Goal: Information Seeking & Learning: Understand process/instructions

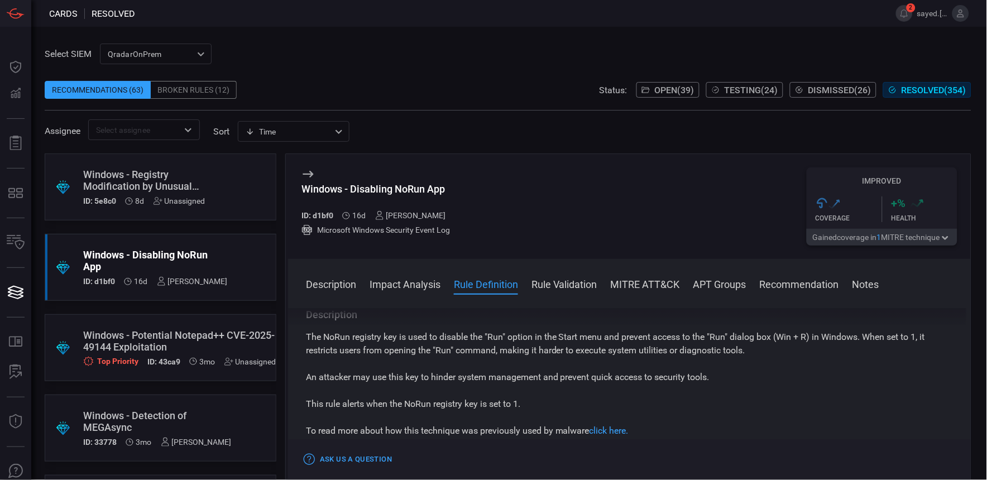
scroll to position [363, 0]
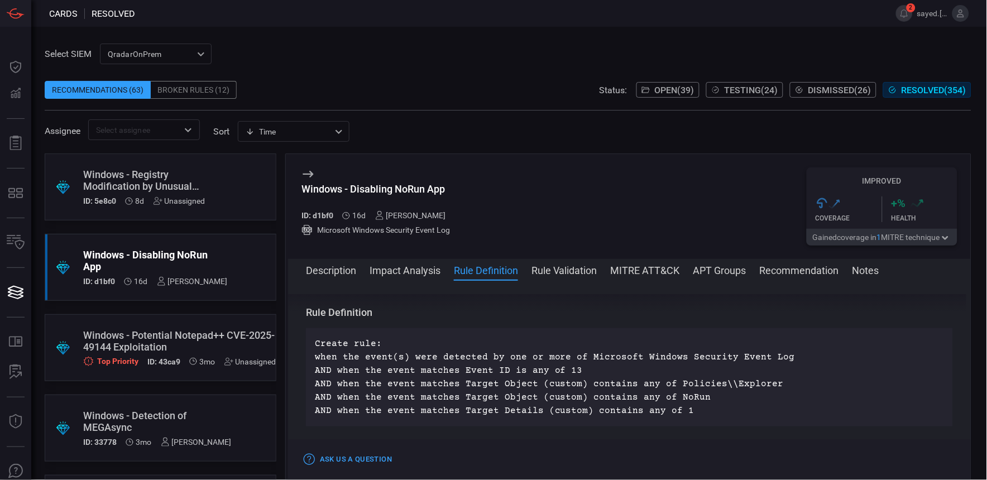
click at [678, 83] on button "Open ( 39 )" at bounding box center [667, 90] width 63 height 16
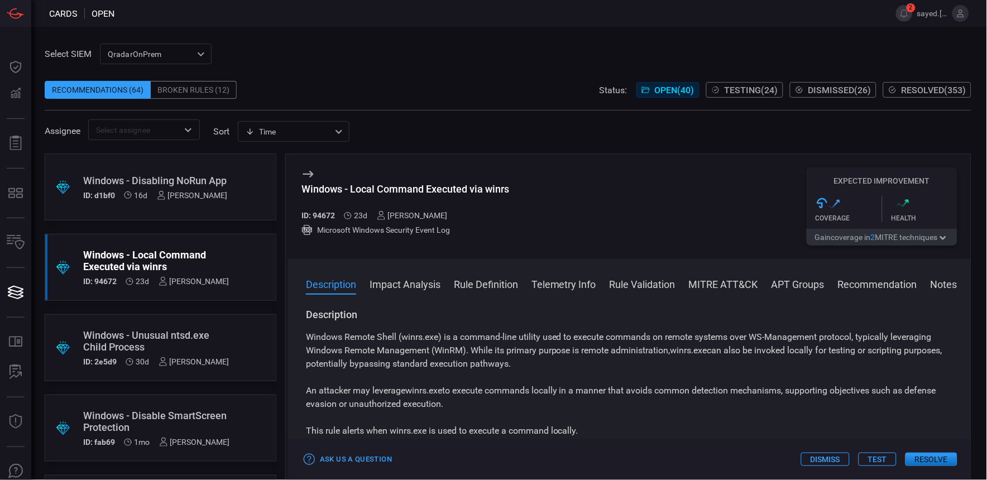
click at [769, 90] on span "Testing ( 24 )" at bounding box center [752, 90] width 54 height 11
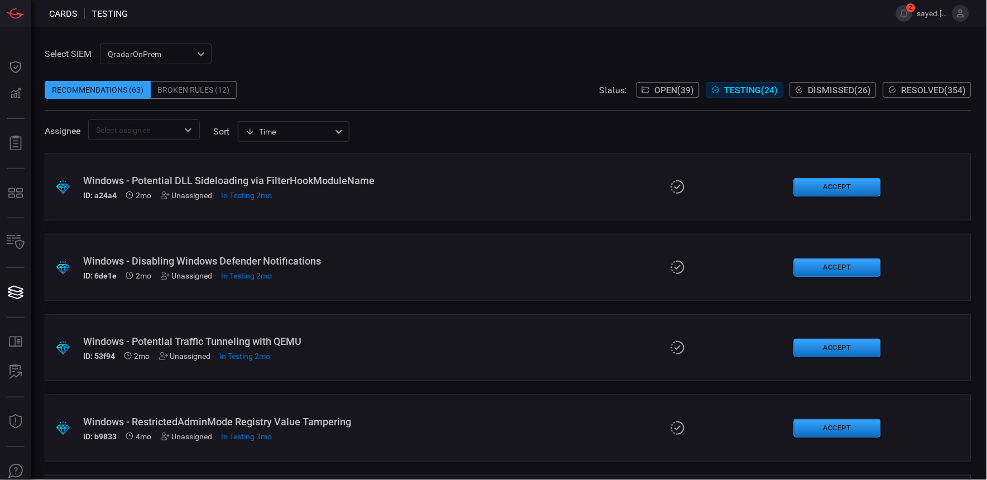
click at [662, 93] on span "Open ( 39 )" at bounding box center [675, 90] width 40 height 11
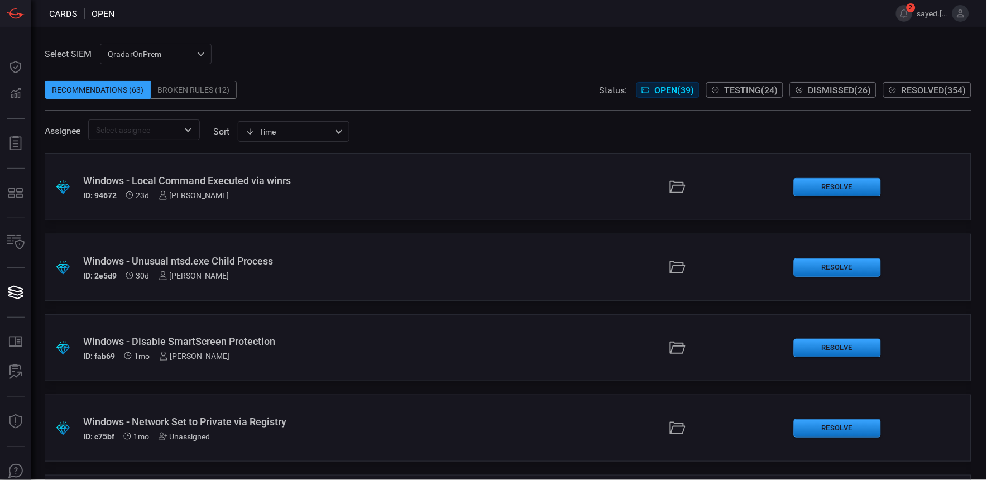
click at [673, 96] on button "Open ( 39 )" at bounding box center [667, 90] width 63 height 16
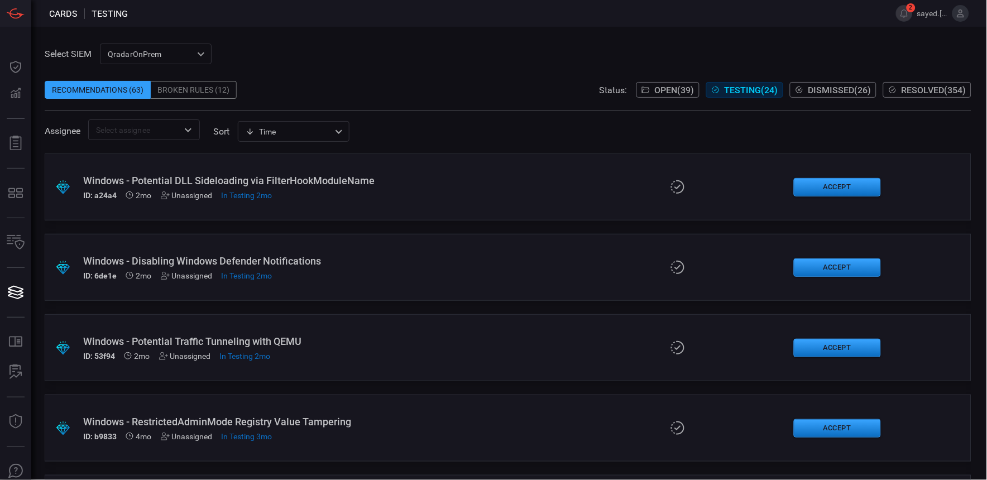
click at [352, 182] on div "Windows - Potential DLL Sideloading via FilterHookModuleName" at bounding box center [236, 181] width 307 height 12
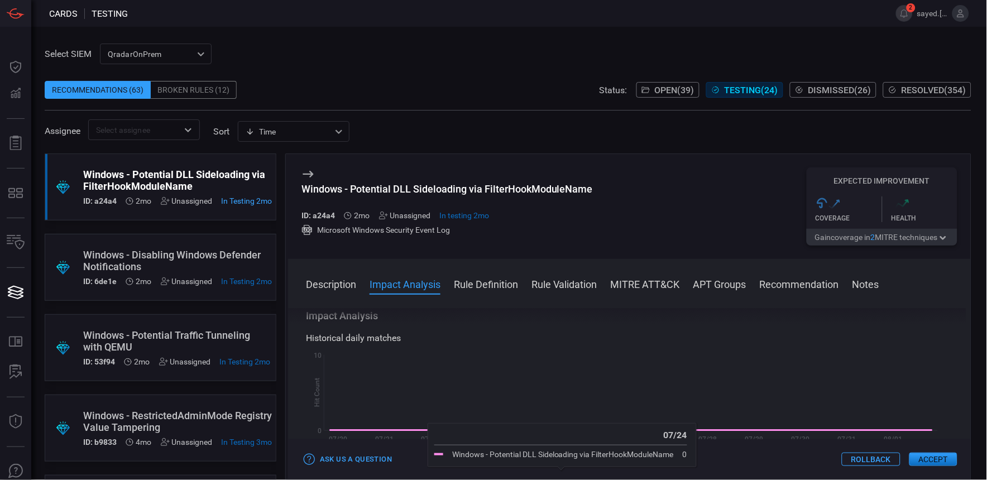
scroll to position [186, 0]
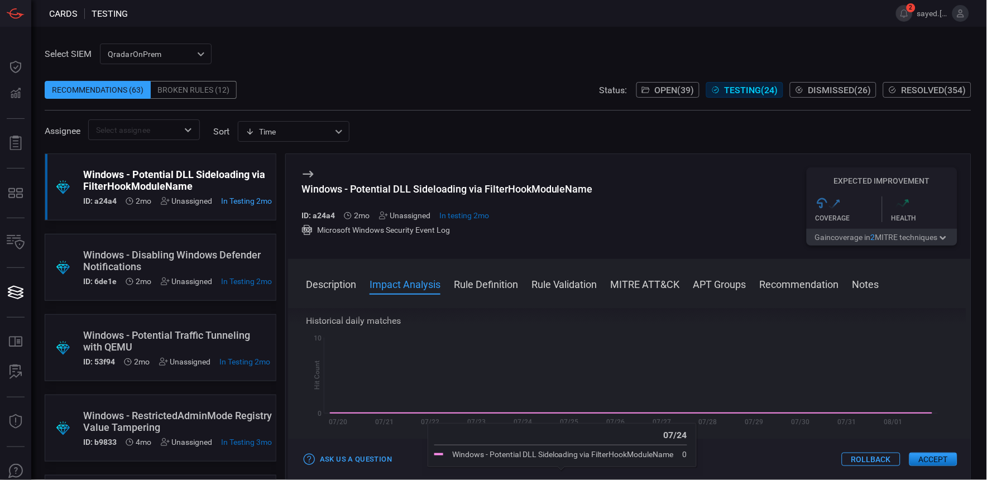
click at [495, 288] on button "Rule Definition" at bounding box center [486, 283] width 64 height 13
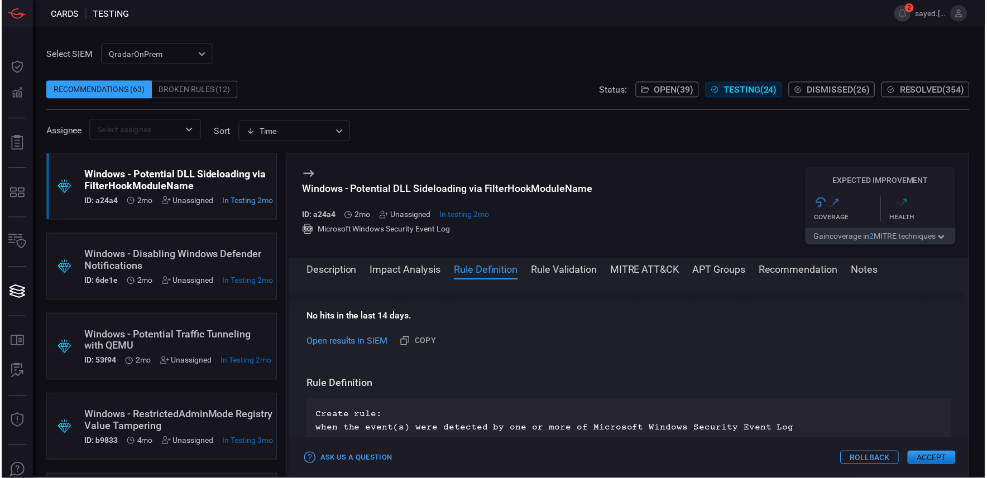
scroll to position [376, 0]
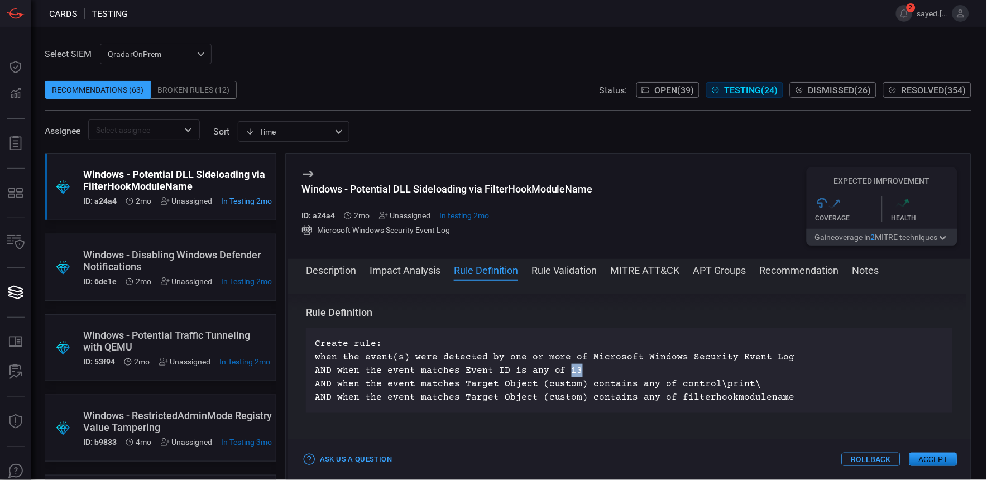
drag, startPoint x: 562, startPoint y: 367, endPoint x: 572, endPoint y: 367, distance: 10.0
click at [572, 367] on p "Create rule: when the event(s) were detected by one or more of Microsoft Window…" at bounding box center [629, 370] width 629 height 67
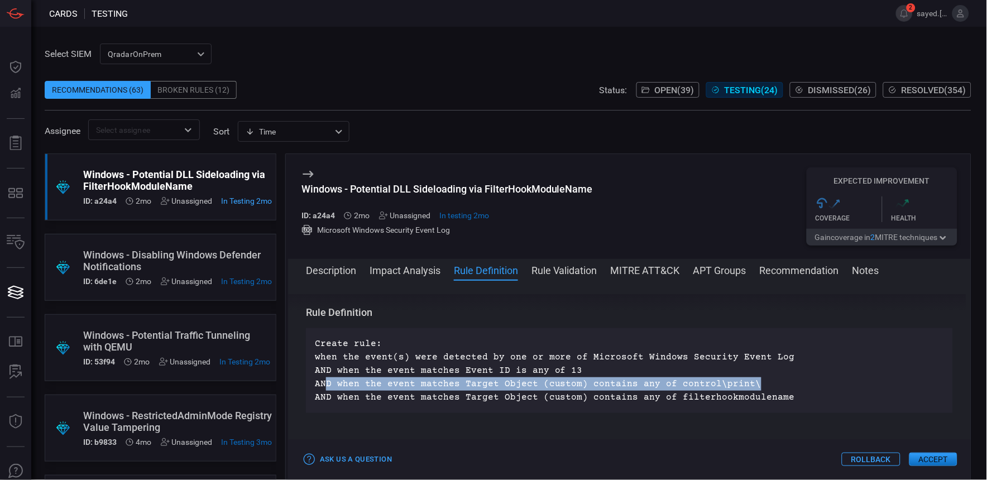
drag, startPoint x: 324, startPoint y: 382, endPoint x: 747, endPoint y: 381, distance: 422.6
click at [747, 381] on p "Create rule: when the event(s) were detected by one or more of Microsoft Window…" at bounding box center [629, 370] width 629 height 67
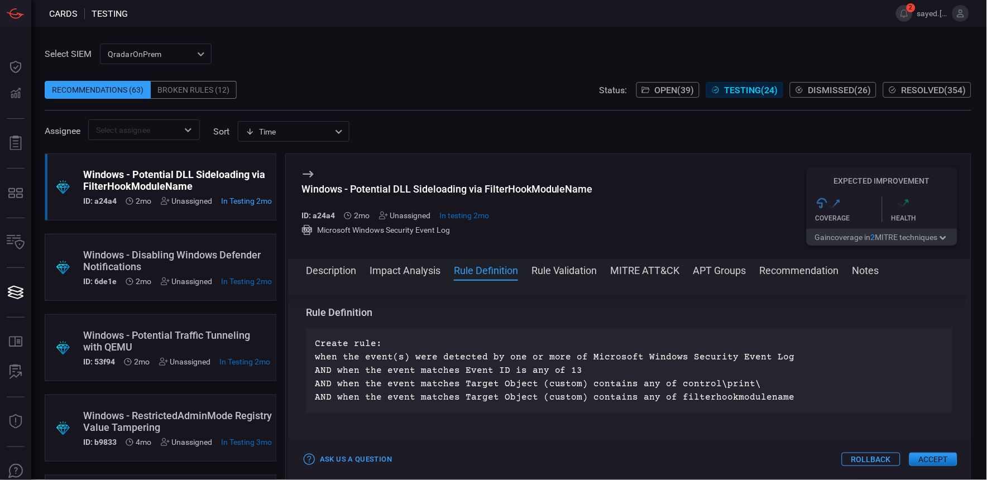
drag, startPoint x: 747, startPoint y: 381, endPoint x: 722, endPoint y: 373, distance: 25.8
drag, startPoint x: 722, startPoint y: 373, endPoint x: 683, endPoint y: 402, distance: 48.7
click at [683, 402] on p "Create rule: when the event(s) were detected by one or more of Microsoft Window…" at bounding box center [629, 370] width 629 height 67
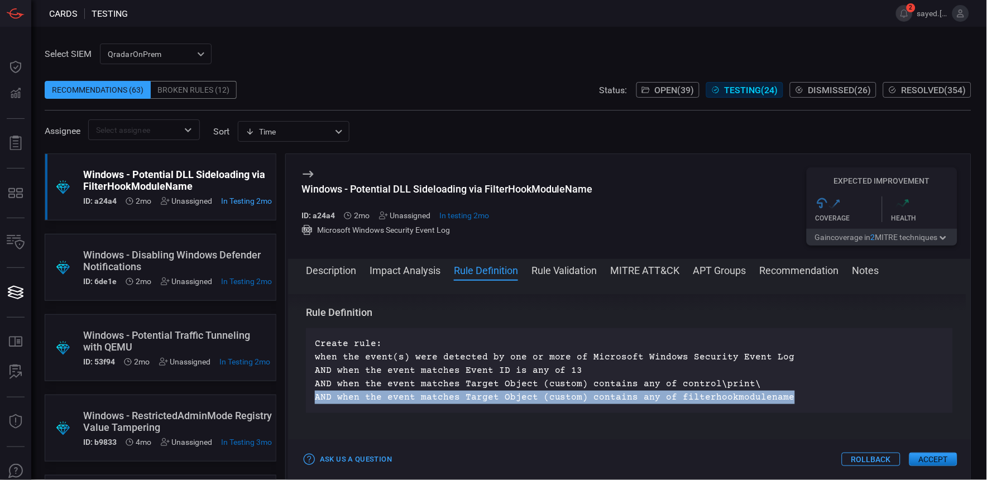
drag, startPoint x: 762, startPoint y: 403, endPoint x: 311, endPoint y: 394, distance: 450.6
click at [311, 394] on div "Create rule: when the event(s) were detected by one or more of Microsoft Window…" at bounding box center [629, 370] width 647 height 85
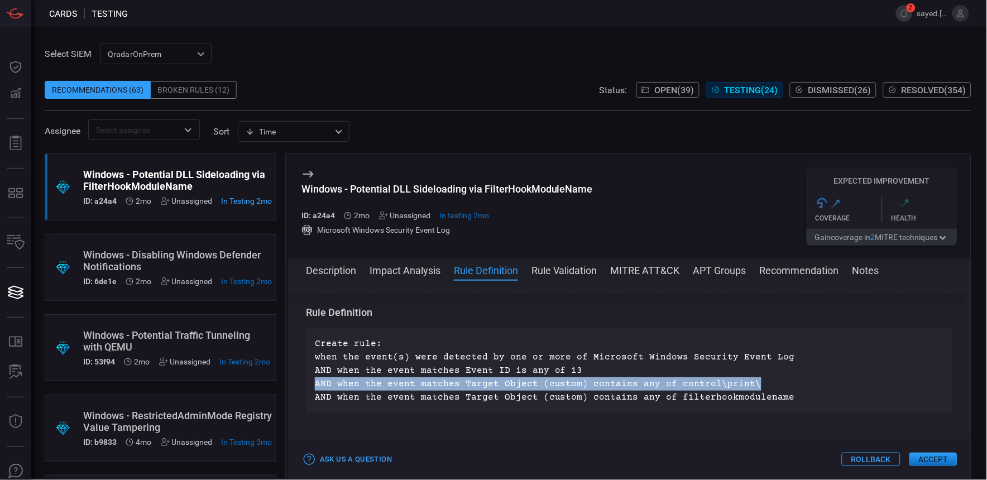
drag, startPoint x: 731, startPoint y: 384, endPoint x: 310, endPoint y: 378, distance: 421.6
click at [310, 378] on div "Create rule: when the event(s) were detected by one or more of Microsoft Window…" at bounding box center [629, 370] width 647 height 85
copy p "AND when the event matches Target Object (custom) contains any of control\print\"
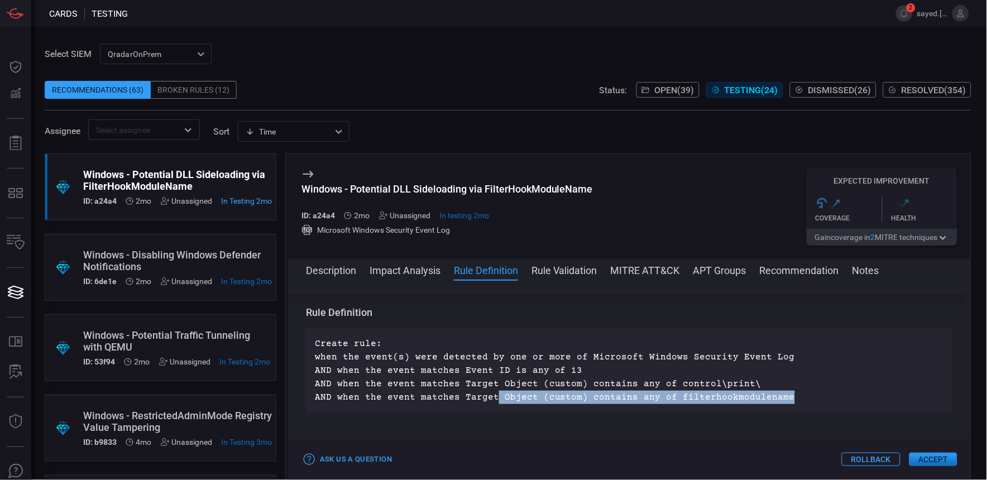
drag, startPoint x: 490, startPoint y: 395, endPoint x: 778, endPoint y: 400, distance: 288.1
click at [778, 400] on p "Create rule: when the event(s) were detected by one or more of Microsoft Window…" at bounding box center [629, 370] width 629 height 67
drag, startPoint x: 561, startPoint y: 370, endPoint x: 578, endPoint y: 370, distance: 16.7
click at [578, 370] on p "Create rule: when the event(s) were detected by one or more of Microsoft Window…" at bounding box center [629, 370] width 629 height 67
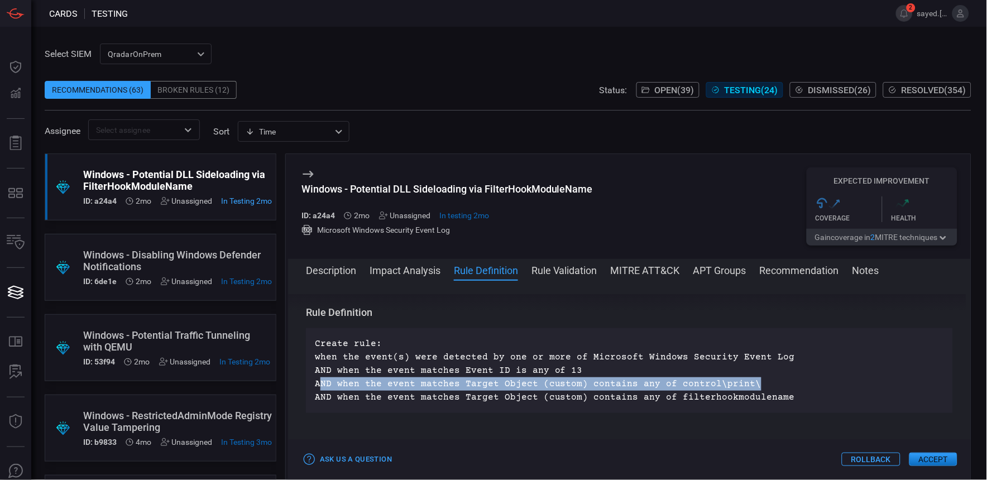
drag, startPoint x: 319, startPoint y: 378, endPoint x: 741, endPoint y: 386, distance: 422.2
click at [741, 386] on p "Create rule: when the event(s) were detected by one or more of Microsoft Window…" at bounding box center [629, 370] width 629 height 67
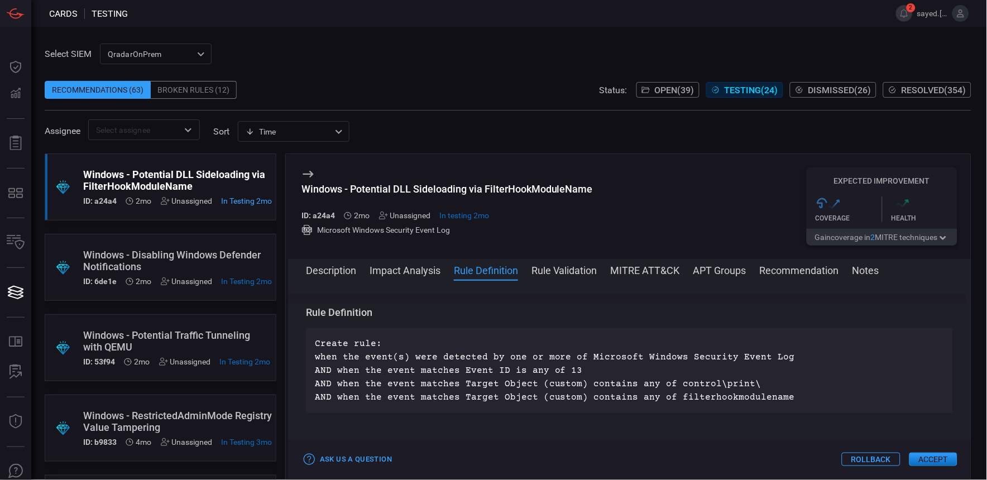
click at [698, 395] on p "Create rule: when the event(s) were detected by one or more of Microsoft Window…" at bounding box center [629, 370] width 629 height 67
drag, startPoint x: 589, startPoint y: 392, endPoint x: 775, endPoint y: 395, distance: 185.9
click at [775, 395] on p "Create rule: when the event(s) were detected by one or more of Microsoft Window…" at bounding box center [629, 370] width 629 height 67
click at [590, 391] on p "Create rule: when the event(s) were detected by one or more of Microsoft Window…" at bounding box center [629, 370] width 629 height 67
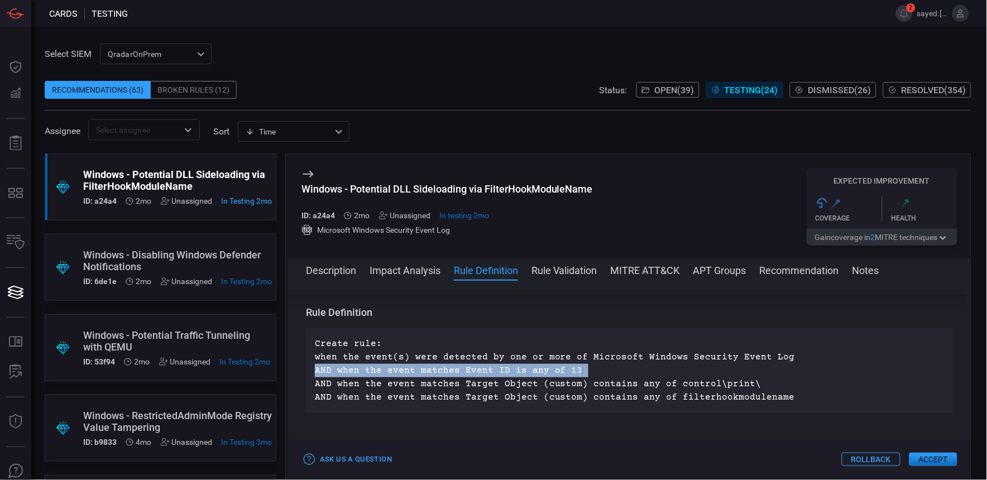
drag, startPoint x: 317, startPoint y: 380, endPoint x: 621, endPoint y: 372, distance: 304.4
click at [621, 372] on p "Create rule: when the event(s) were detected by one or more of Microsoft Window…" at bounding box center [629, 370] width 629 height 67
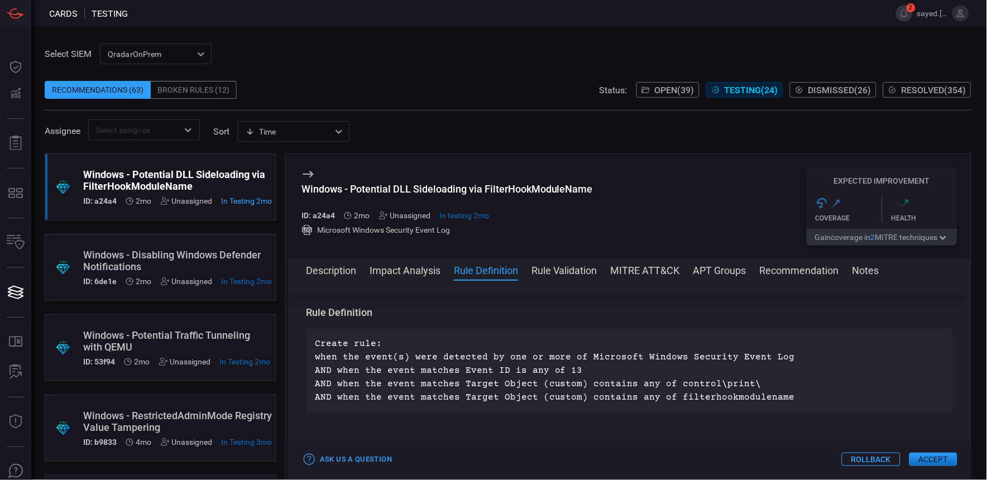
drag, startPoint x: 668, startPoint y: 380, endPoint x: 706, endPoint y: 380, distance: 38.0
click at [668, 380] on p "Create rule: when the event(s) were detected by one or more of Microsoft Window…" at bounding box center [629, 370] width 629 height 67
drag, startPoint x: 744, startPoint y: 381, endPoint x: 576, endPoint y: 379, distance: 167.5
click at [576, 379] on p "Create rule: when the event(s) were detected by one or more of Microsoft Window…" at bounding box center [629, 370] width 629 height 67
drag, startPoint x: 576, startPoint y: 379, endPoint x: 618, endPoint y: 381, distance: 41.9
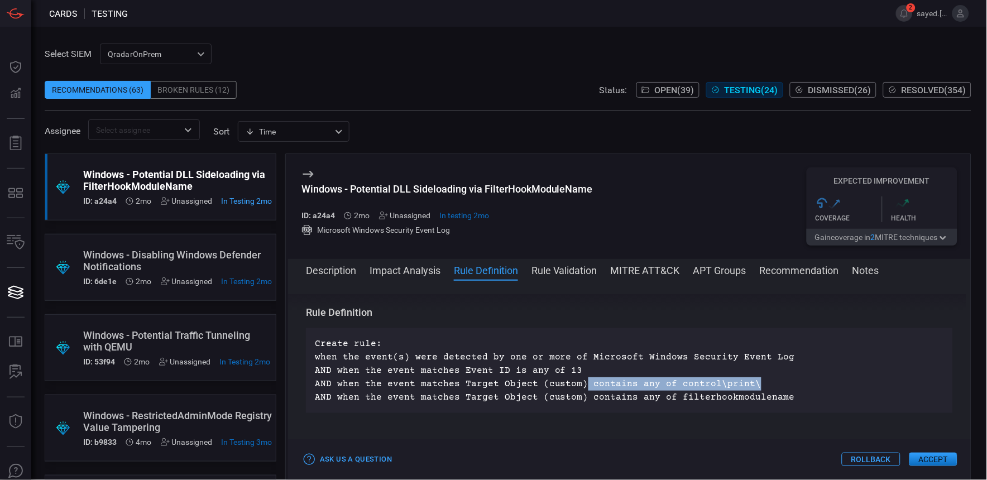
click at [617, 380] on p "Create rule: when the event(s) were detected by one or more of Microsoft Window…" at bounding box center [629, 370] width 629 height 67
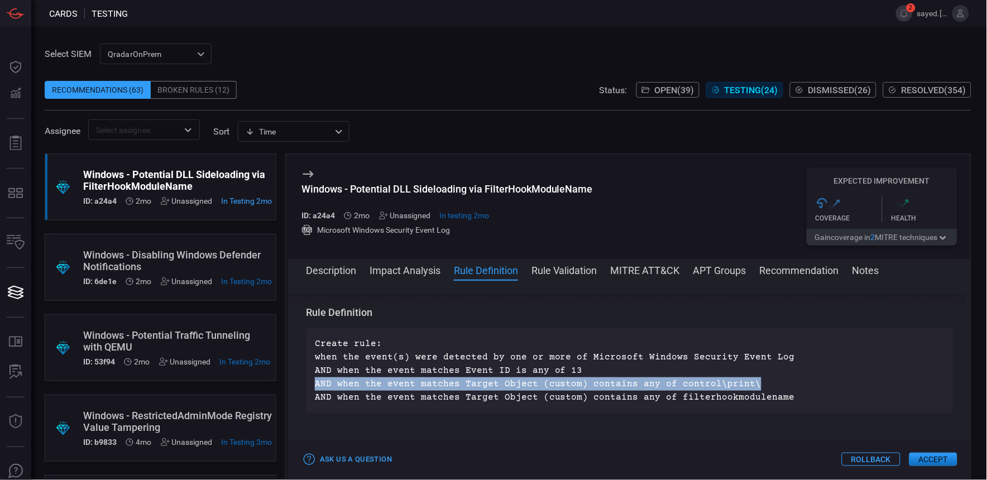
drag, startPoint x: 313, startPoint y: 381, endPoint x: 769, endPoint y: 383, distance: 455.6
click at [769, 383] on div "Create rule: when the event(s) were detected by one or more of Microsoft Window…" at bounding box center [629, 370] width 647 height 85
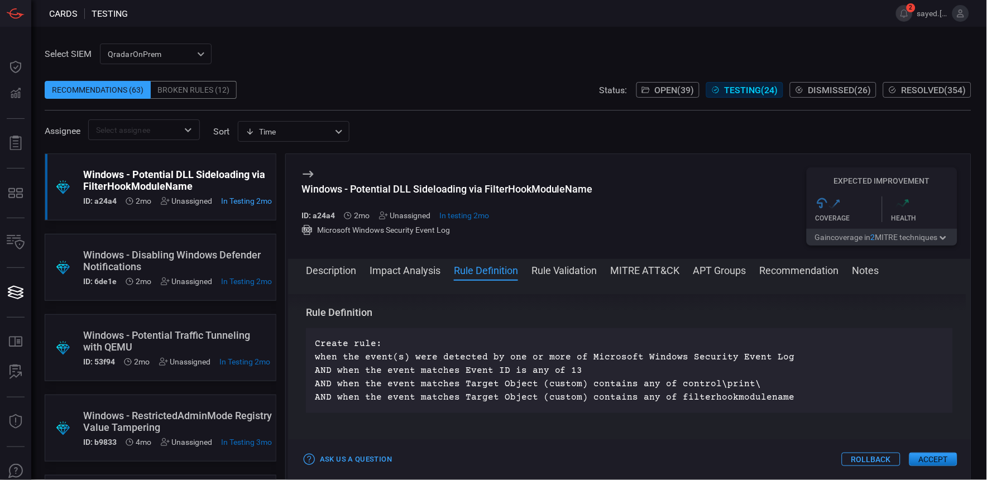
click at [495, 398] on p "Create rule: when the event(s) were detected by one or more of Microsoft Window…" at bounding box center [629, 370] width 629 height 67
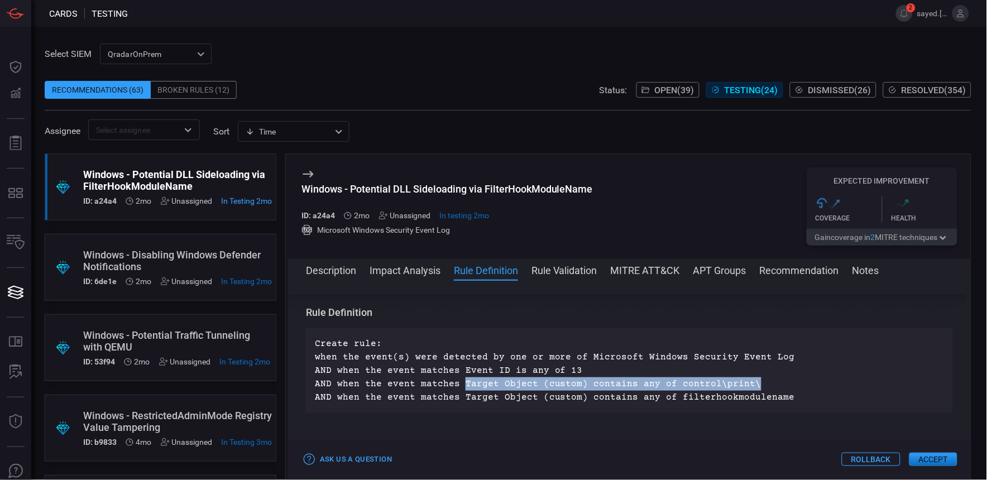
drag, startPoint x: 458, startPoint y: 381, endPoint x: 743, endPoint y: 382, distance: 284.7
click at [743, 382] on p "Create rule: when the event(s) were detected by one or more of Microsoft Window…" at bounding box center [629, 370] width 629 height 67
copy p "Target Object (custom) contains any of control\print\"
